Goal: Find specific page/section: Find specific page/section

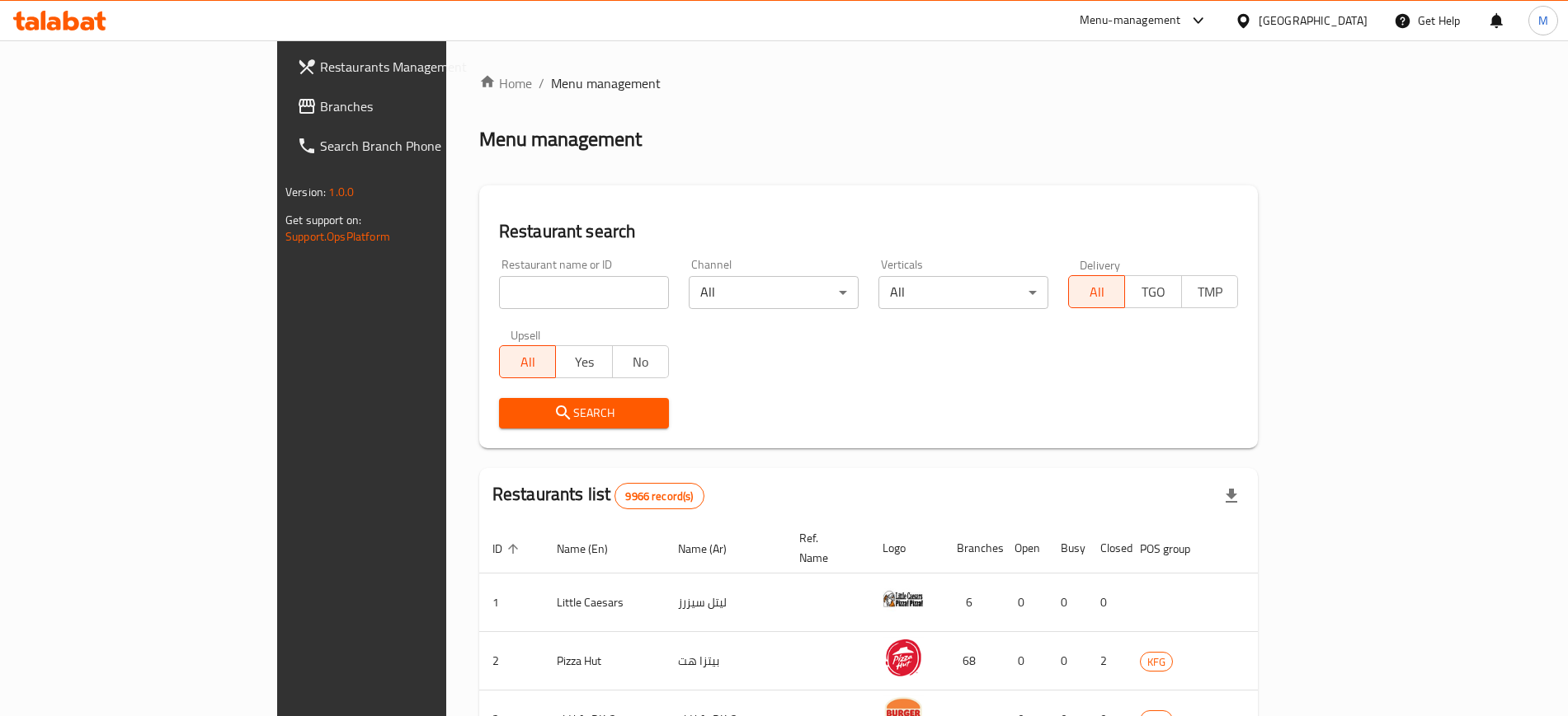
click at [499, 292] on input "search" at bounding box center [584, 293] width 170 height 33
type input "wara"
click button "Search" at bounding box center [584, 413] width 170 height 31
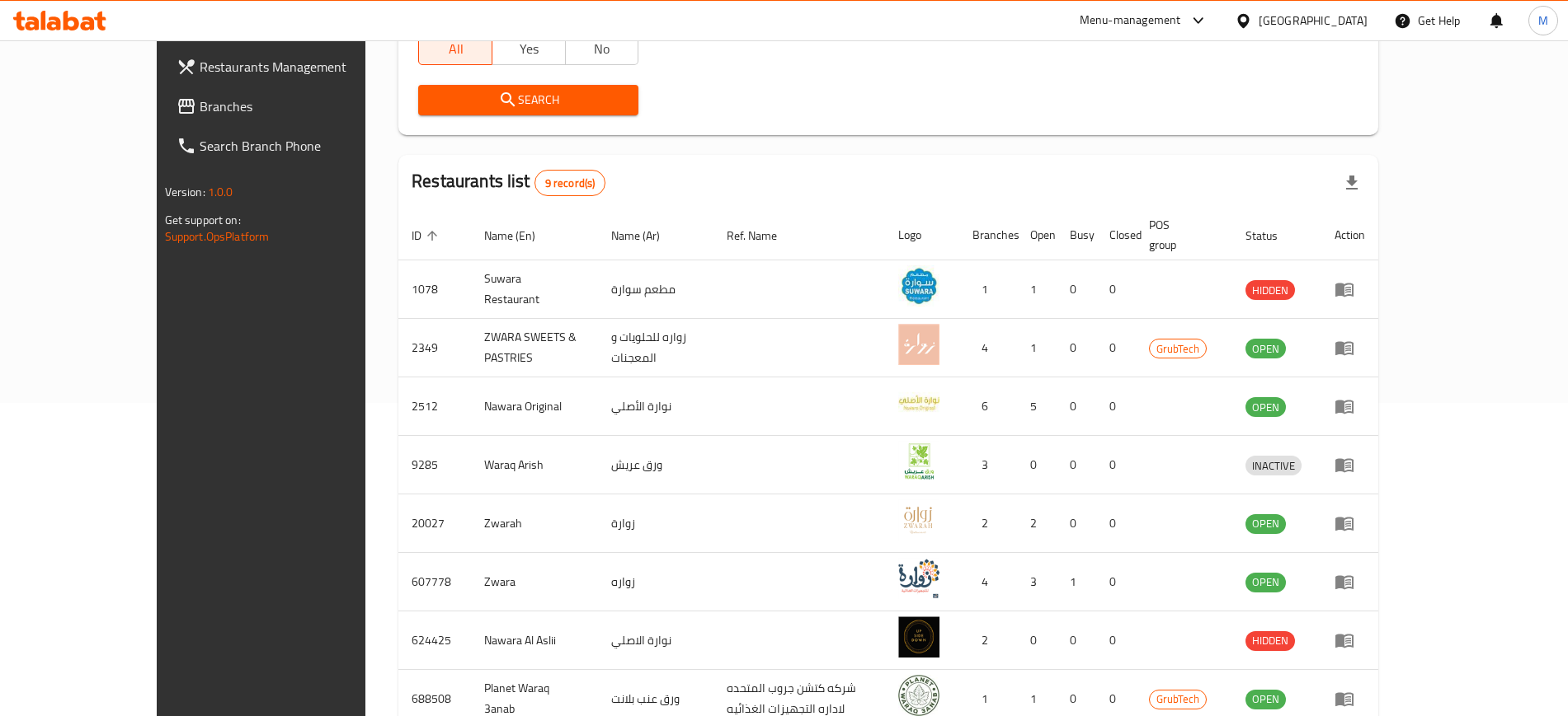
scroll to position [455, 0]
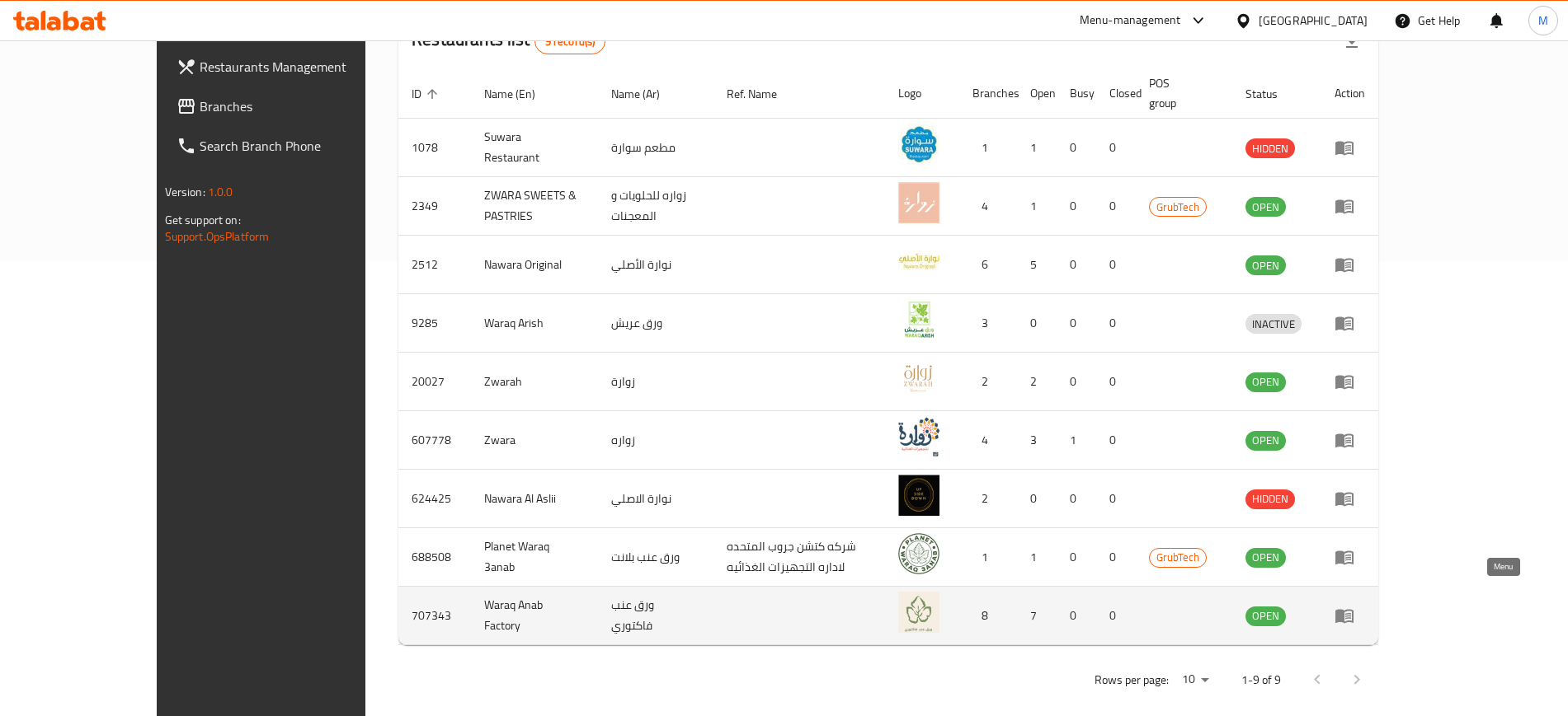
click at [1354, 610] on icon "enhanced table" at bounding box center [1344, 617] width 19 height 14
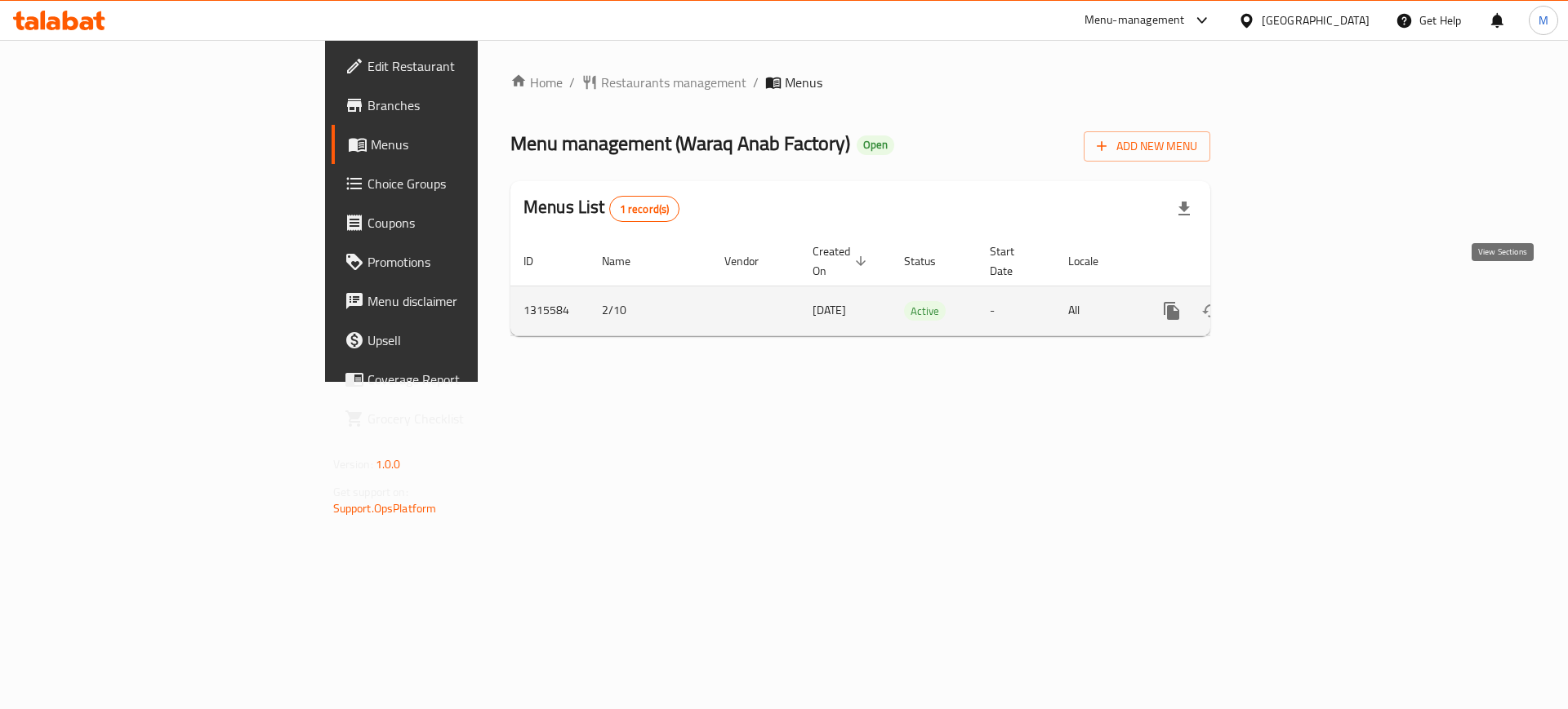
click at [1309, 291] on link "enhanced table" at bounding box center [1289, 310] width 39 height 39
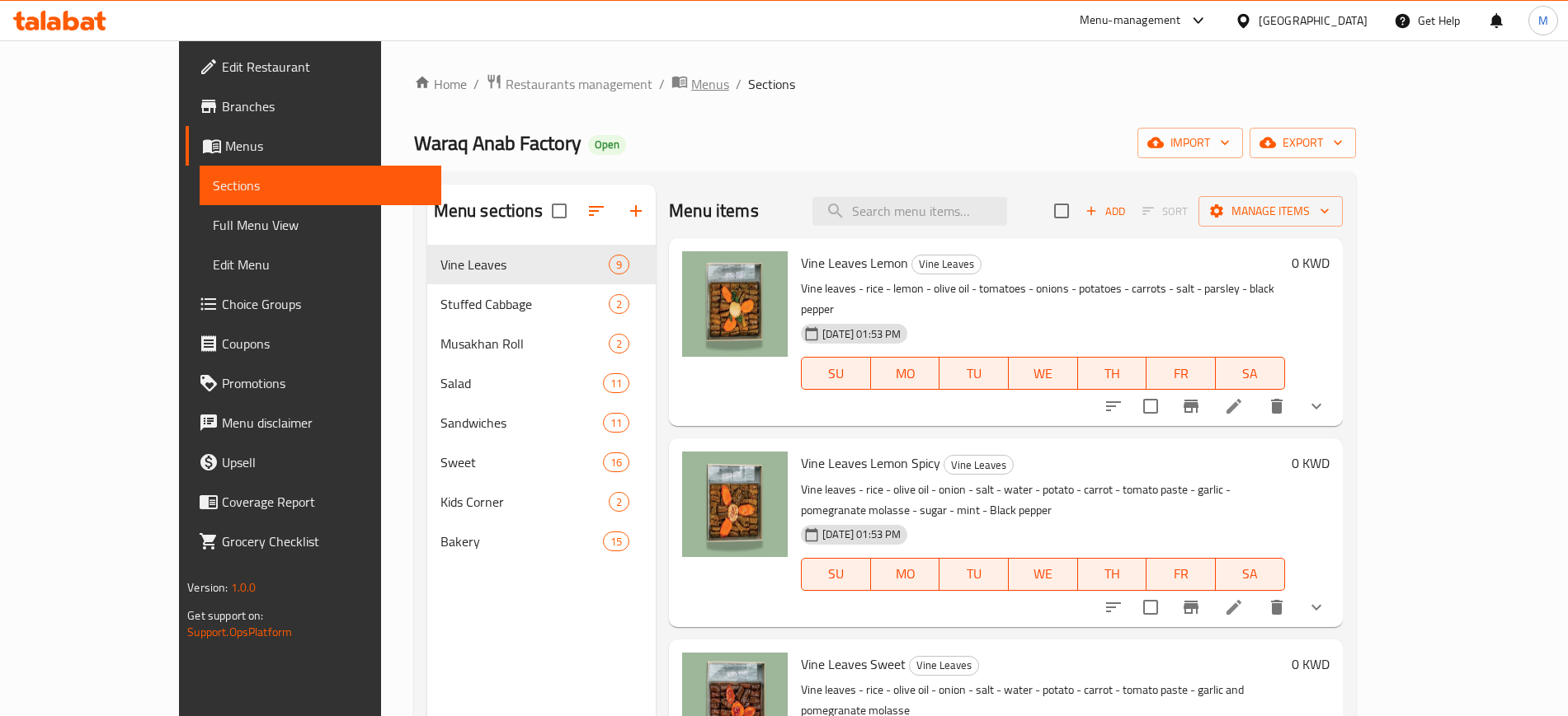
click at [691, 78] on span "Menus" at bounding box center [710, 83] width 38 height 19
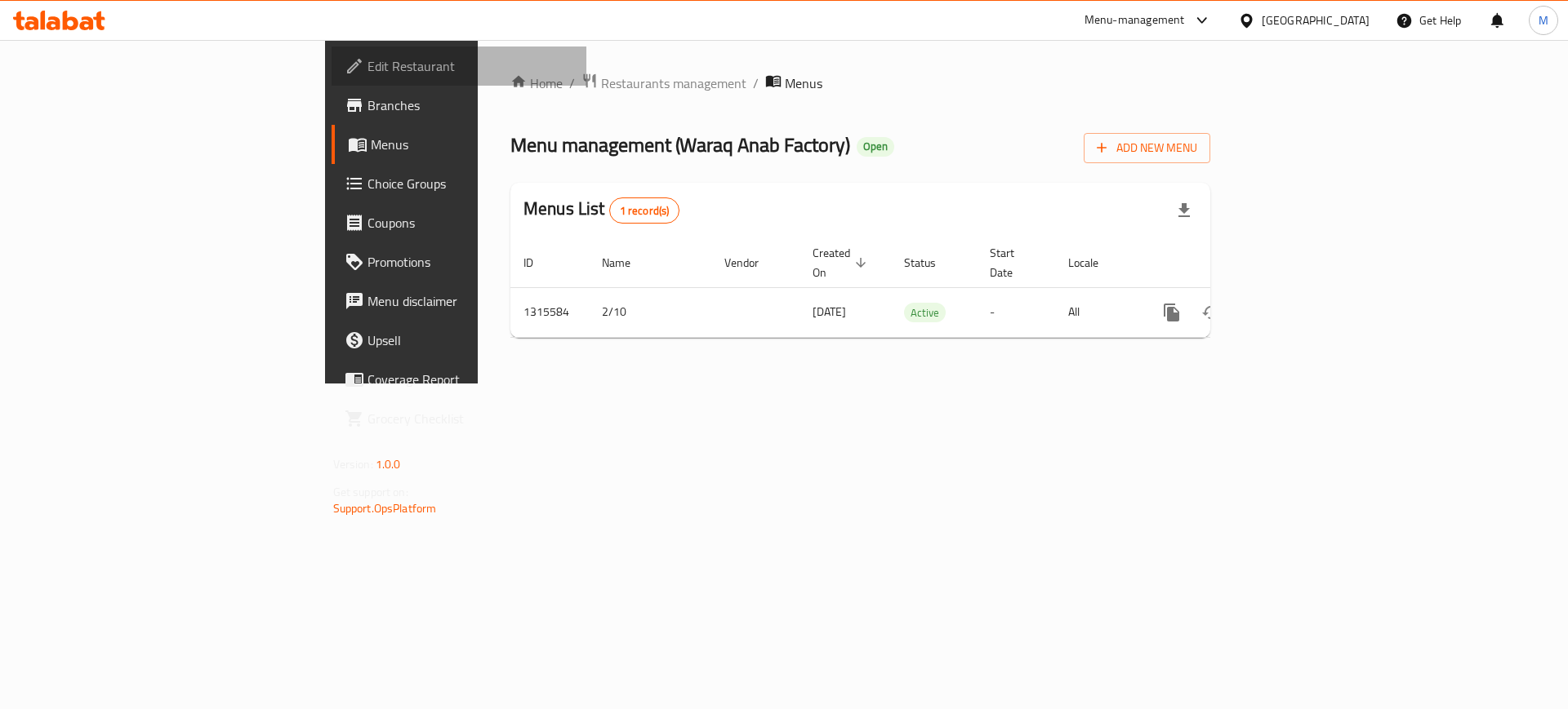
click at [367, 71] on span "Edit Restaurant" at bounding box center [470, 65] width 207 height 19
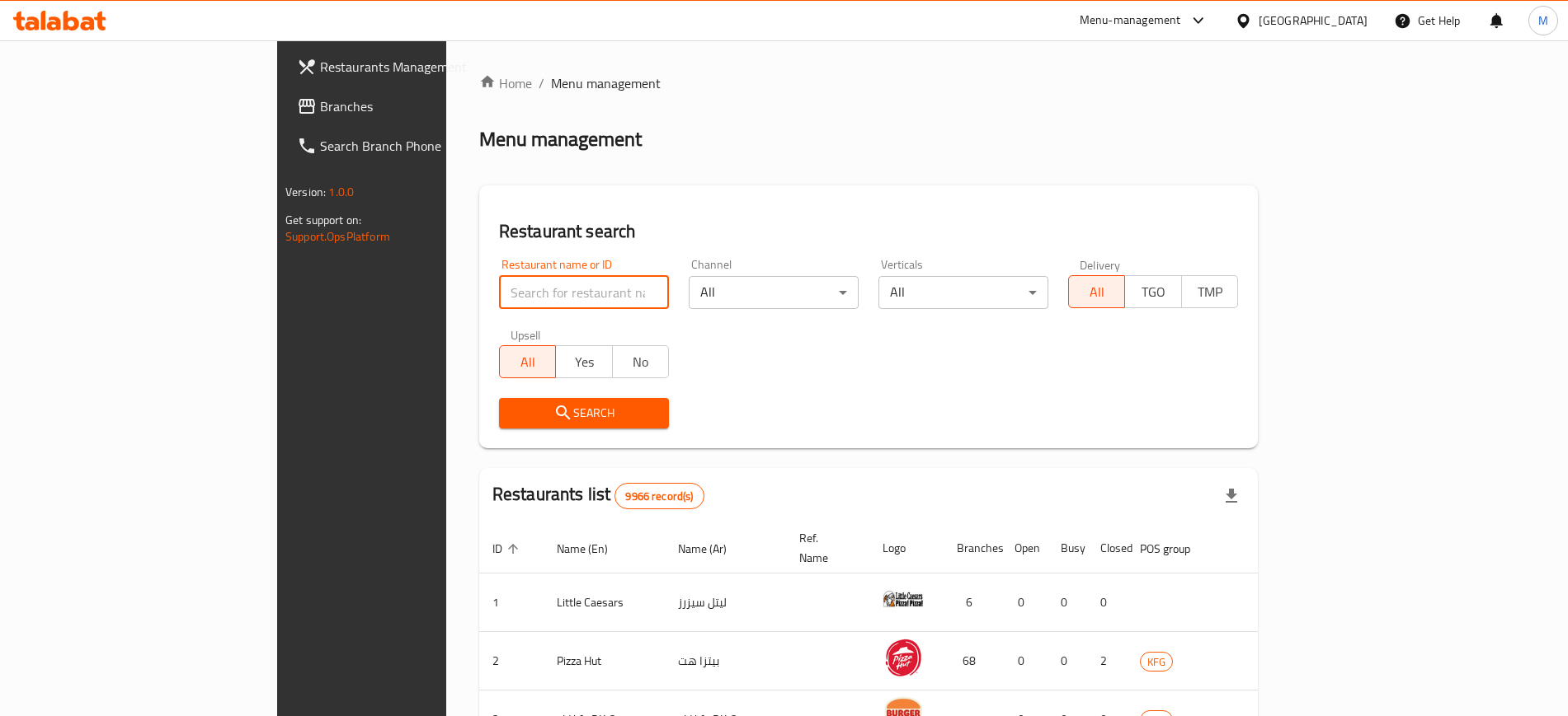
click at [499, 282] on input "search" at bounding box center [584, 293] width 170 height 33
type input "domi"
click button "Search" at bounding box center [584, 413] width 170 height 31
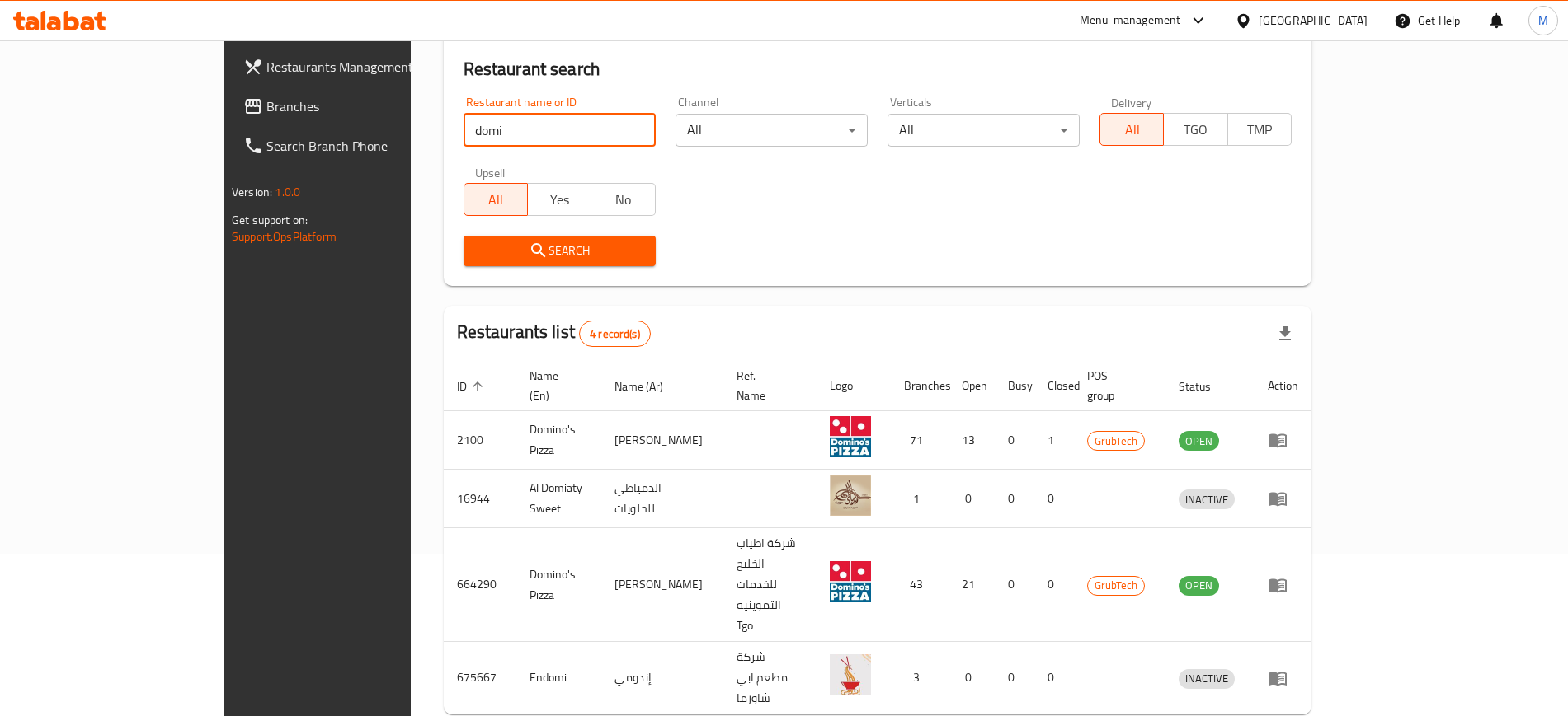
scroll to position [160, 0]
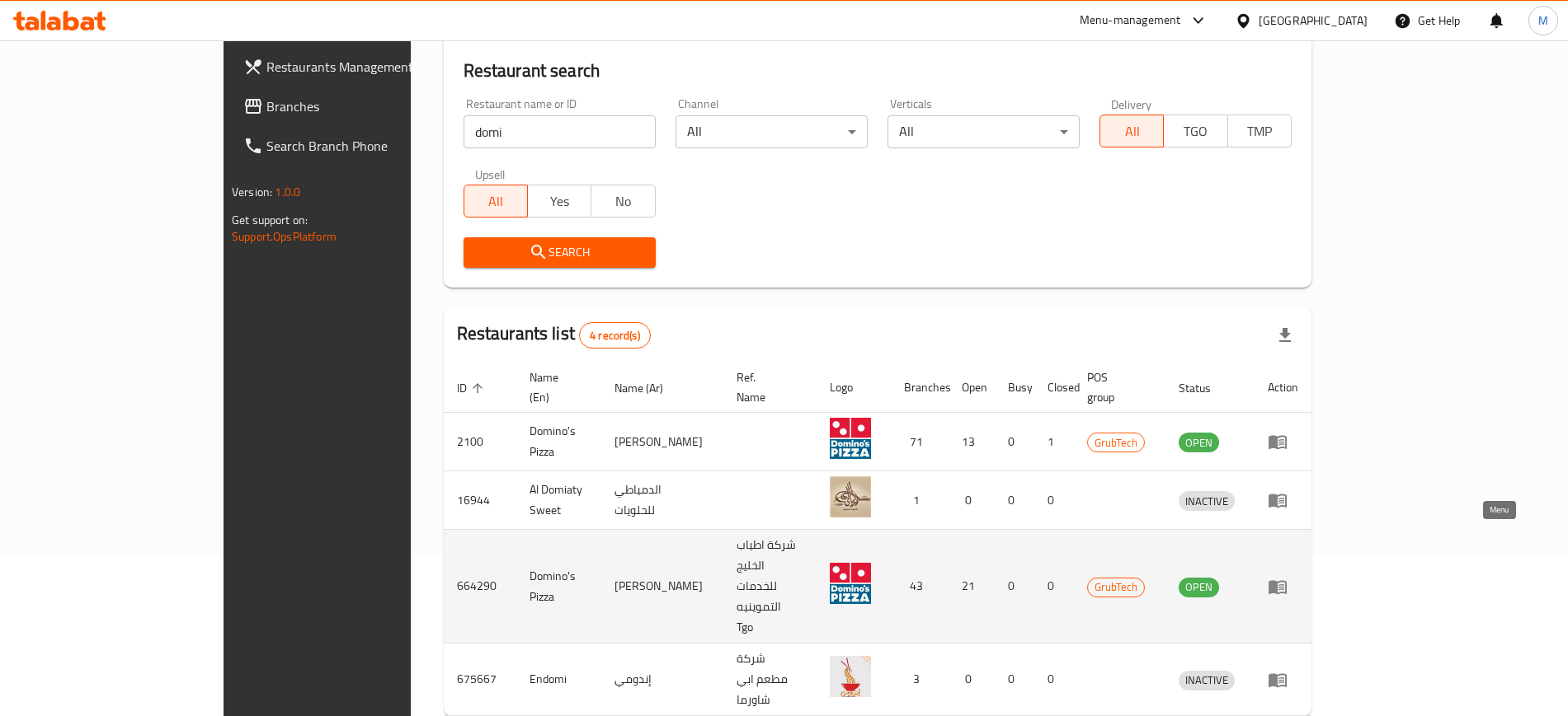
click at [1288, 577] on icon "enhanced table" at bounding box center [1277, 586] width 19 height 19
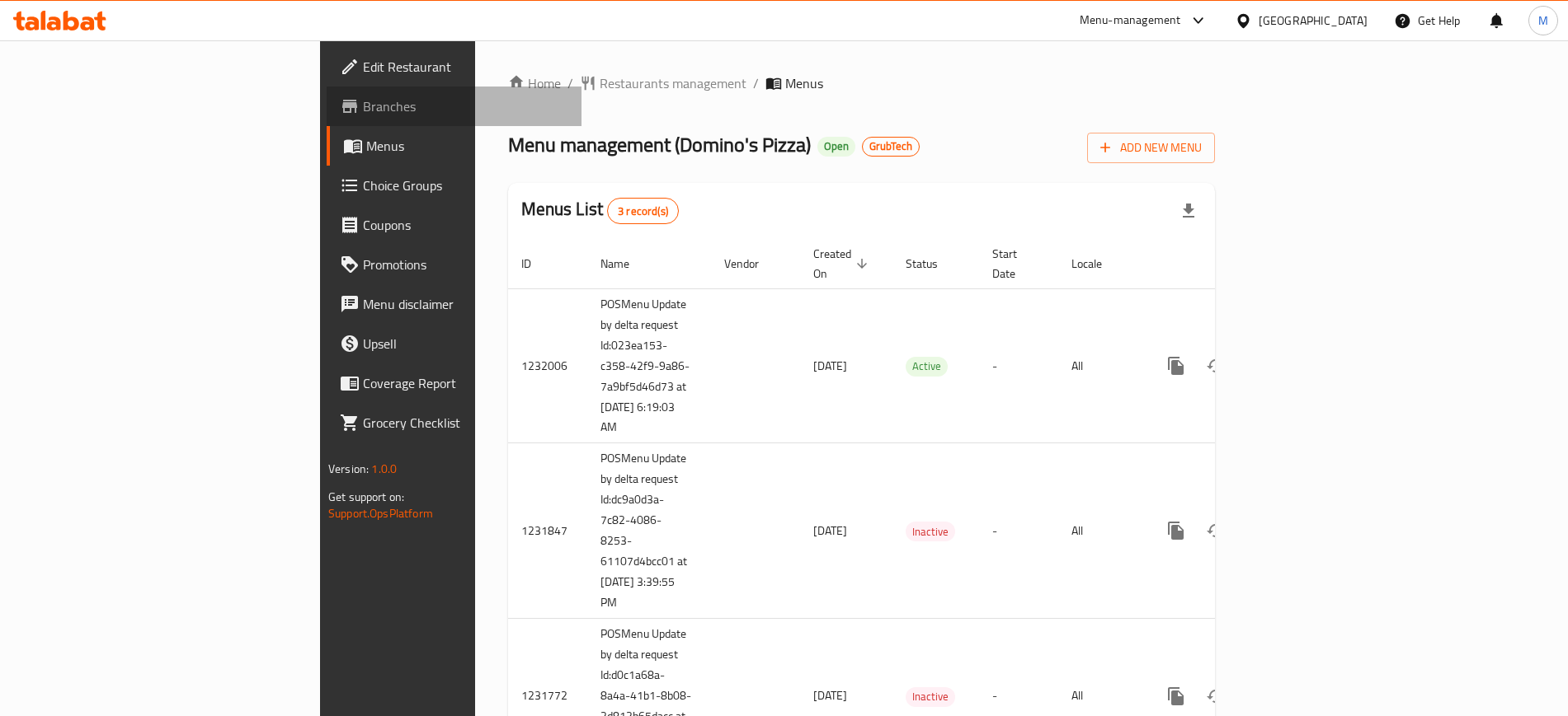
click at [363, 107] on span "Branches" at bounding box center [465, 106] width 205 height 19
